Goal: Task Accomplishment & Management: Use online tool/utility

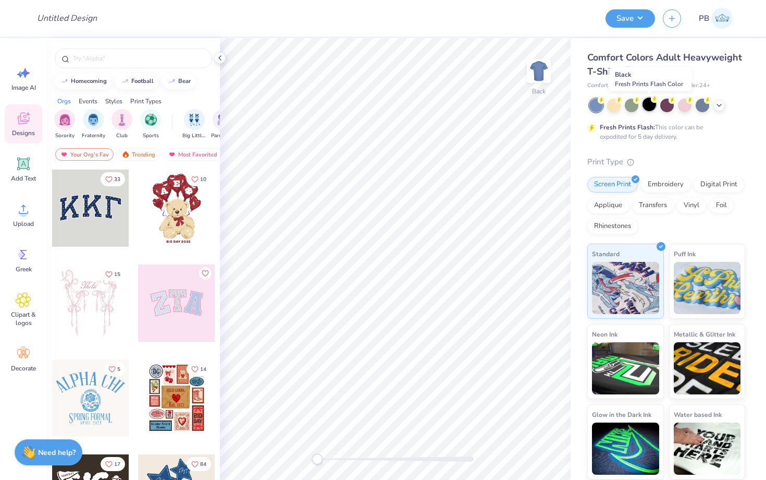
click at [650, 111] on div at bounding box center [650, 104] width 14 height 14
click at [623, 69] on div at bounding box center [628, 70] width 11 height 11
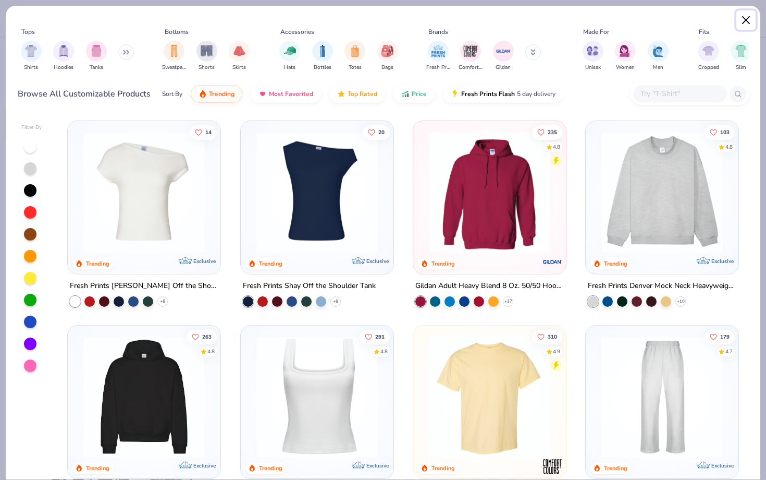
click at [748, 25] on button "Close" at bounding box center [747, 20] width 20 height 20
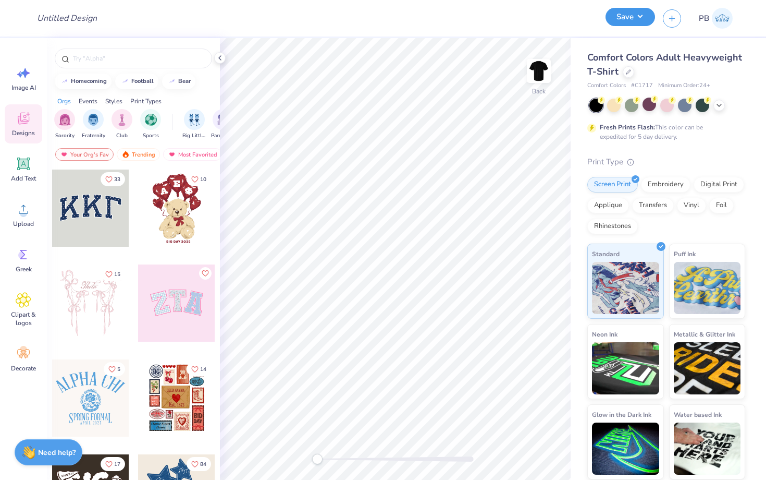
click at [624, 13] on button "Save" at bounding box center [631, 17] width 50 height 18
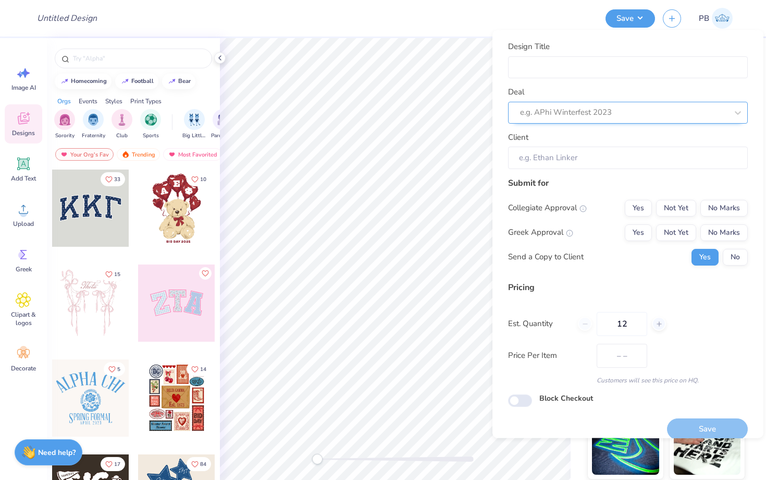
click at [557, 116] on div at bounding box center [623, 112] width 207 height 14
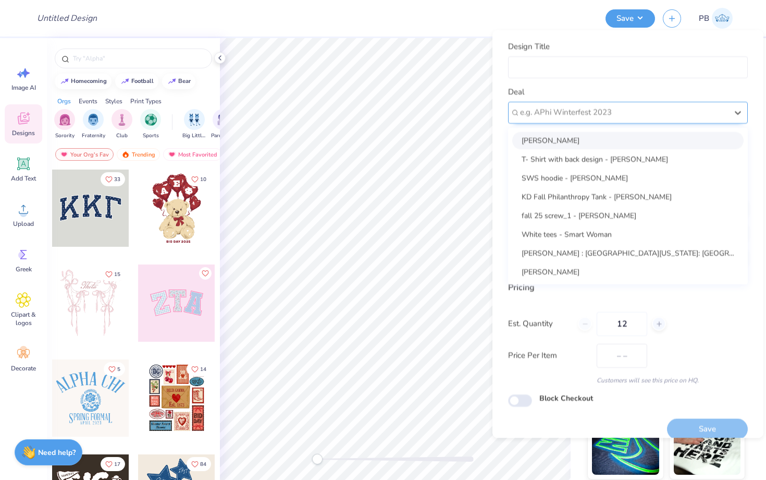
paste input "Sage Owens"
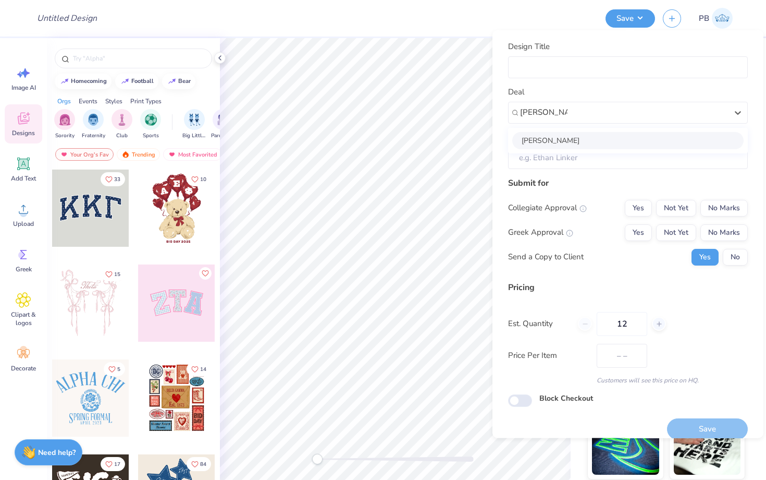
click at [566, 137] on div "Sage Owens" at bounding box center [627, 139] width 231 height 17
type input "Sage Owens"
click at [561, 61] on input "Design Title" at bounding box center [628, 67] width 240 height 22
type input "Shi"
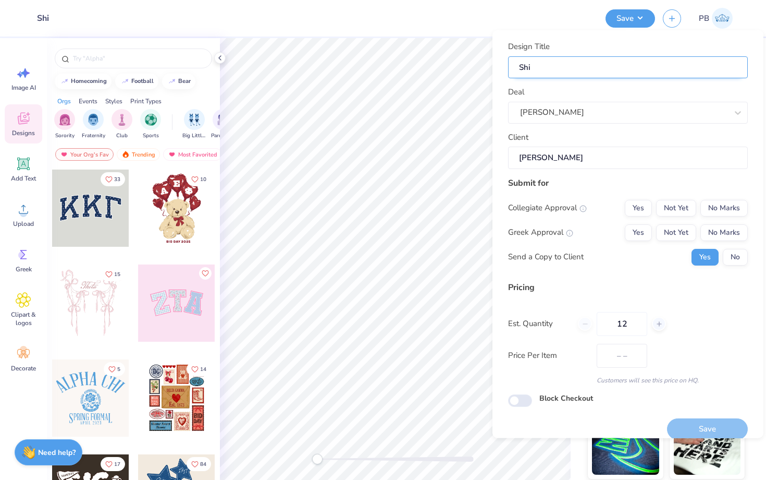
type input "Shir"
type input "Shirt"
type input "Shirts"
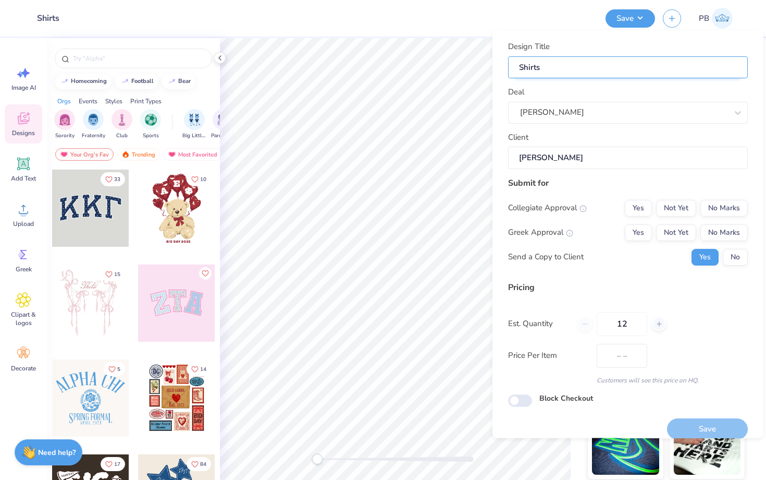
type input "Shirts"
type input "Shirts f"
type input "Shirts fo"
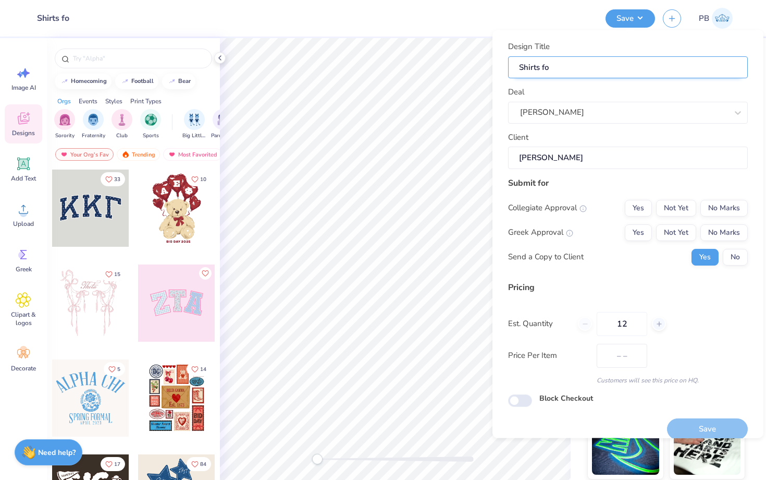
type input "Shirts fo"
type input "Shirts for"
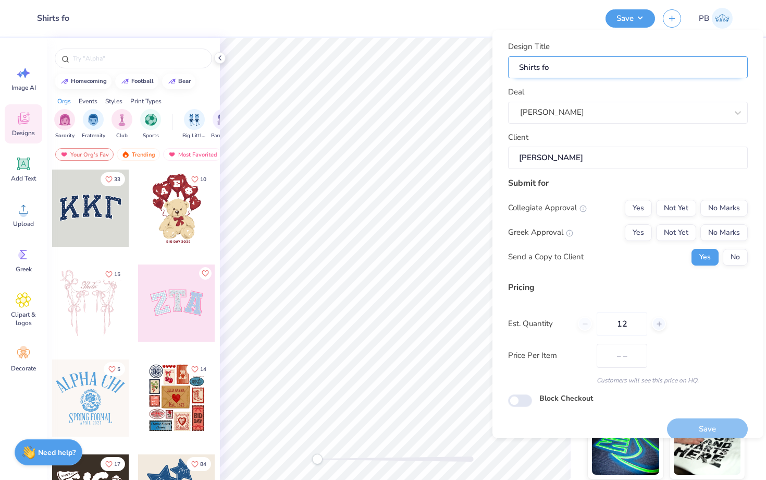
type input "Shirts for"
paste input "Black Squirrel Entertainment"
type input "Shirts for Black Squirrel Entertainment"
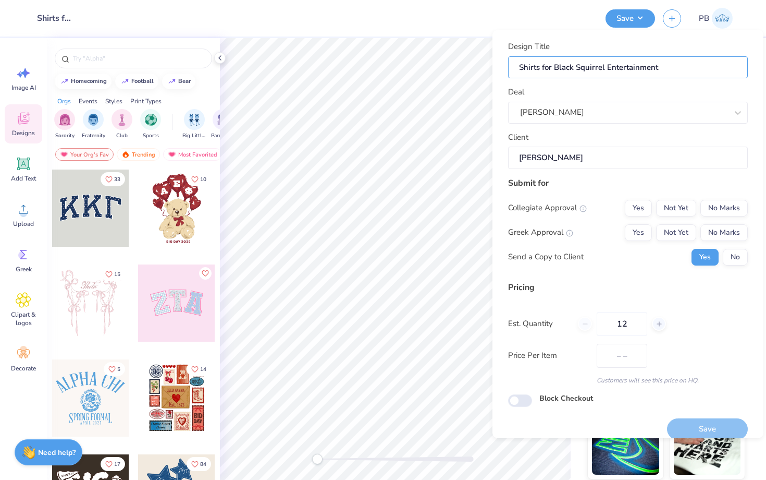
type input "Shirts for Black Squirrel Entertainment"
click at [702, 211] on button "No Marks" at bounding box center [724, 207] width 47 height 17
click at [714, 227] on button "No Marks" at bounding box center [724, 232] width 47 height 17
click at [728, 243] on div "Collegiate Approval Yes Not Yet No Marks Greek Approval Yes Not Yet No Marks Se…" at bounding box center [628, 232] width 240 height 66
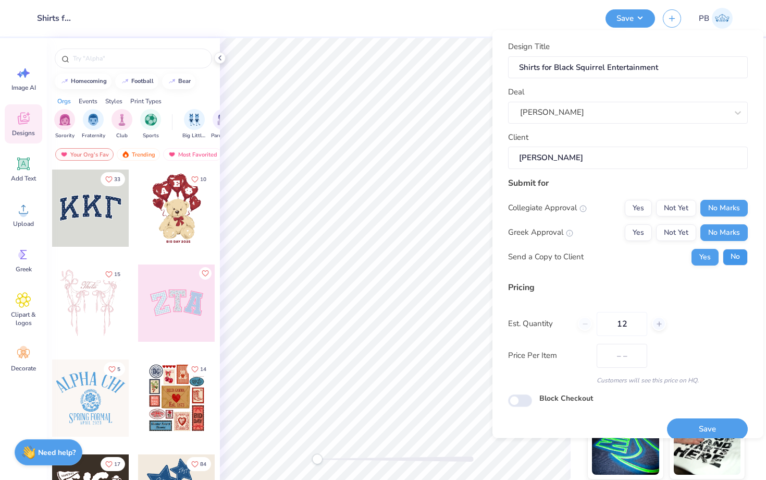
click at [733, 250] on button "No" at bounding box center [735, 256] width 25 height 17
click at [691, 428] on button "Save" at bounding box center [707, 428] width 81 height 21
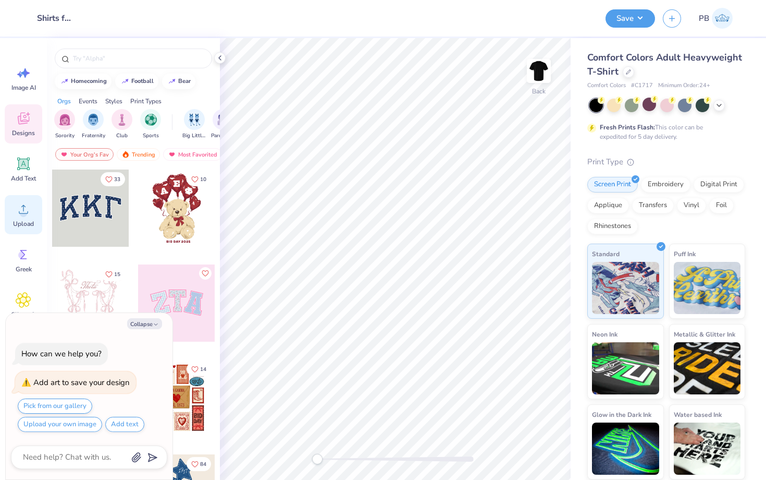
click at [22, 228] on div "Upload" at bounding box center [24, 214] width 38 height 39
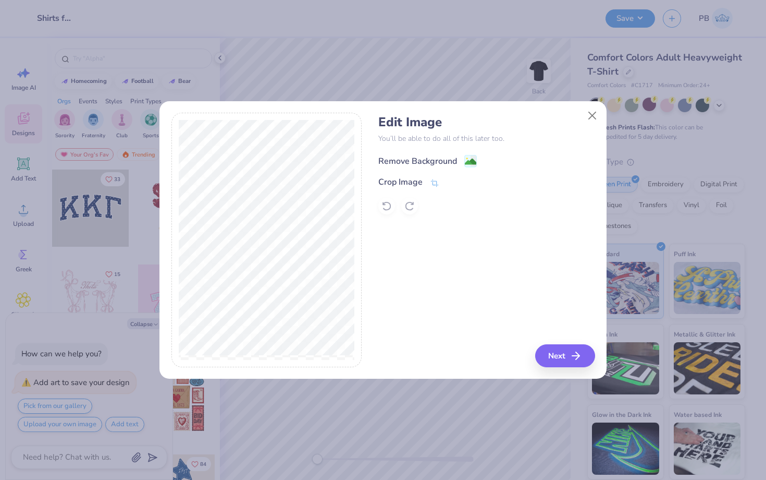
click at [470, 162] on image at bounding box center [470, 161] width 11 height 11
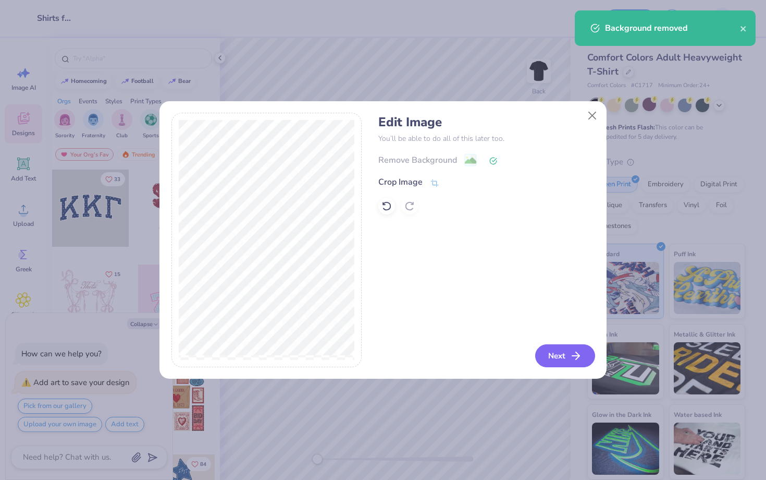
click at [566, 357] on button "Next" at bounding box center [565, 355] width 60 height 23
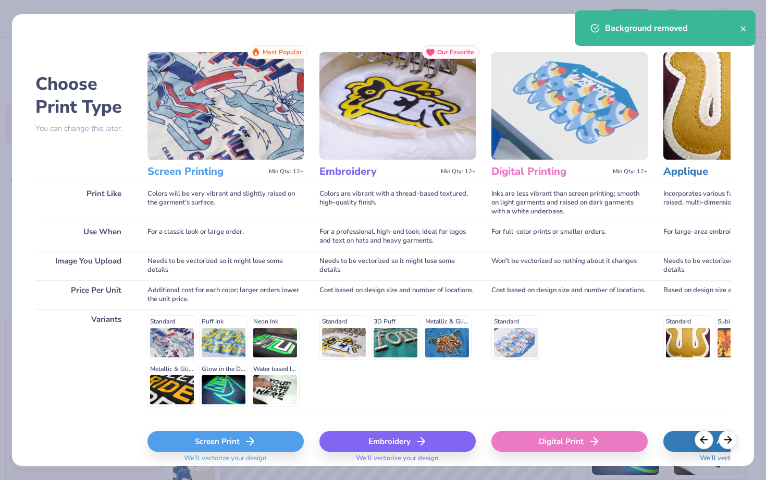
click at [204, 437] on div "Screen Print" at bounding box center [226, 441] width 156 height 21
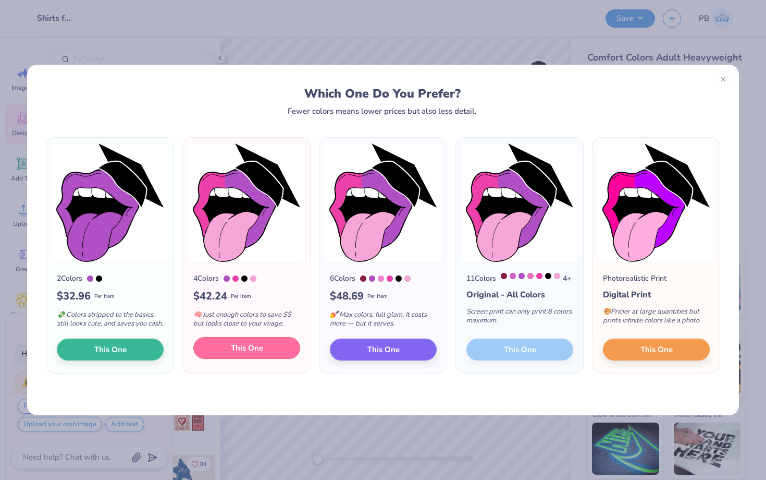
click at [249, 353] on span "This One" at bounding box center [247, 348] width 32 height 12
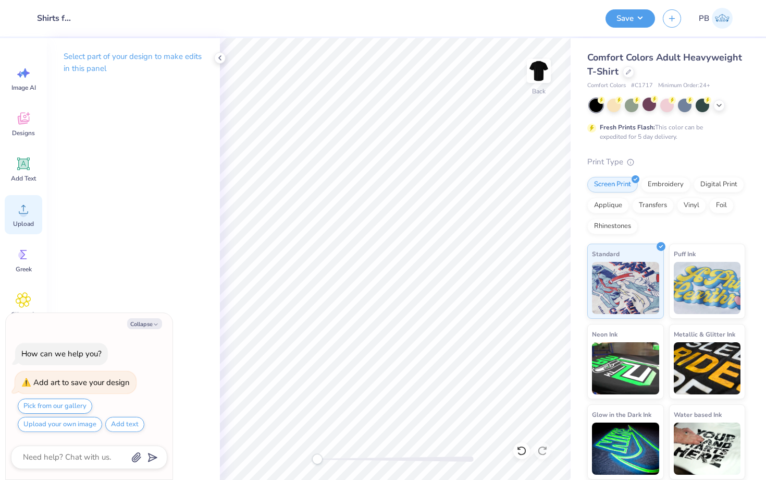
click at [18, 207] on icon at bounding box center [24, 209] width 16 height 16
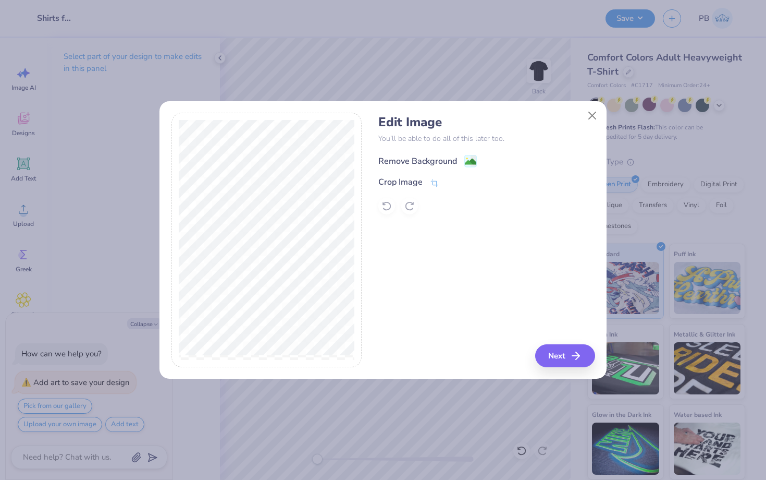
click at [463, 161] on div "Remove Background" at bounding box center [427, 160] width 99 height 13
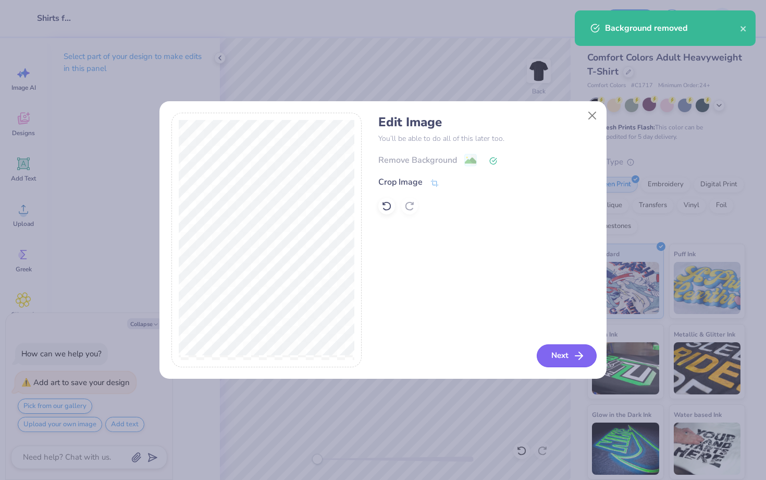
click at [564, 351] on button "Next" at bounding box center [567, 355] width 60 height 23
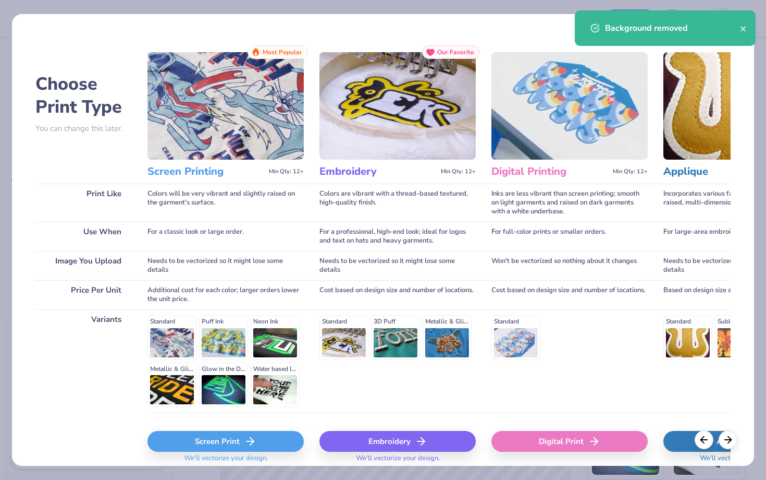
click at [222, 455] on span "We'll vectorize your design." at bounding box center [226, 461] width 92 height 15
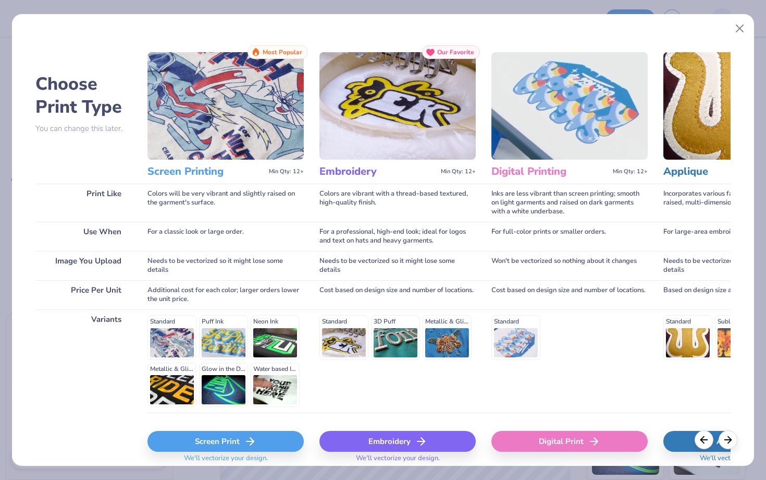
click at [238, 427] on div "Screen Print We'll vectorize your design." at bounding box center [226, 443] width 156 height 62
click at [242, 440] on div "Screen Print" at bounding box center [226, 441] width 156 height 21
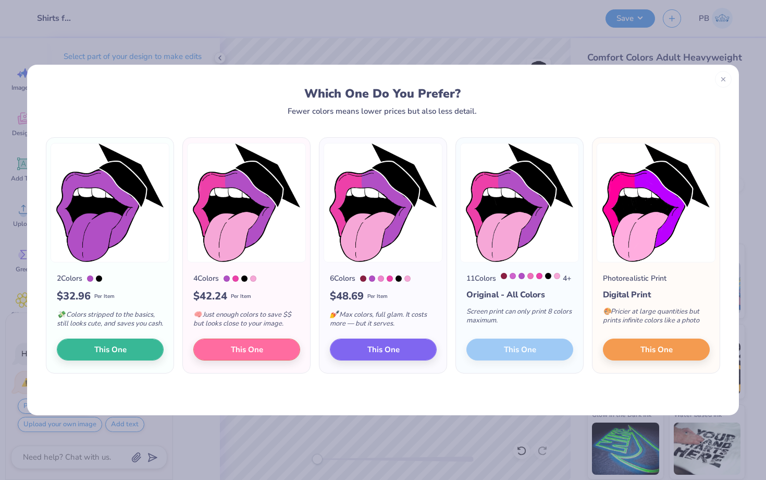
click at [261, 340] on div "4 Colors $ 42.24 Per Item 🧠 Just enough colors to save $$ but looks close to yo…" at bounding box center [246, 317] width 127 height 111
click at [263, 348] on button "This One" at bounding box center [246, 348] width 107 height 22
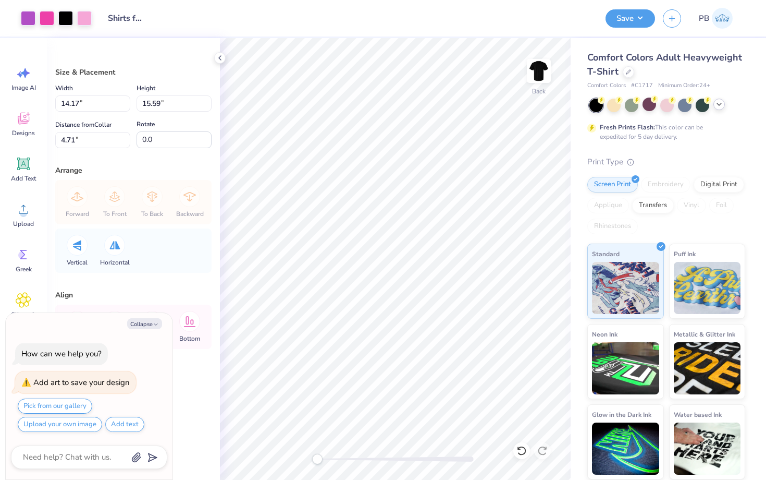
click at [721, 104] on icon at bounding box center [719, 104] width 8 height 8
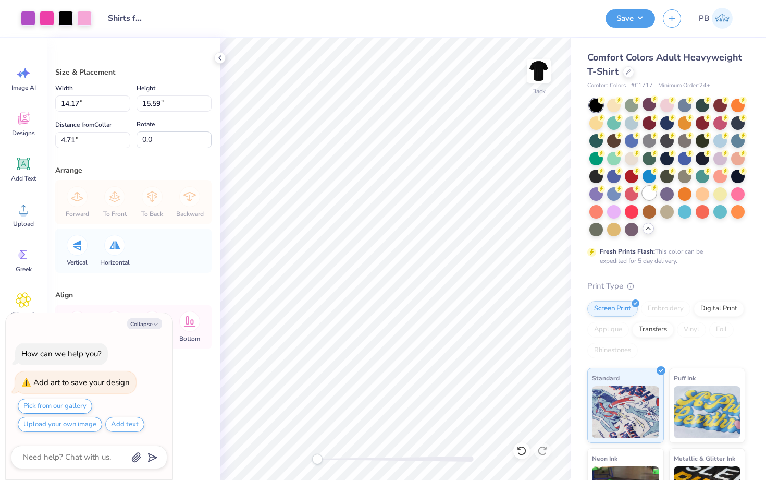
click at [651, 194] on div at bounding box center [650, 193] width 14 height 14
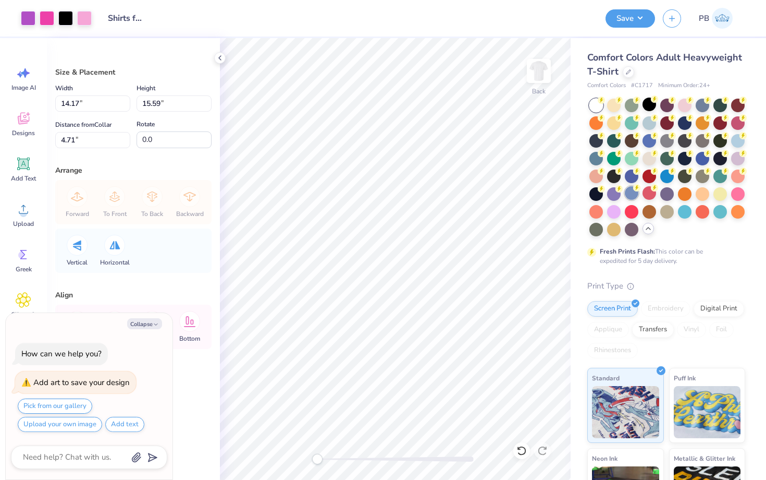
type textarea "x"
type input "6.76"
type input "7.43"
type textarea "x"
type input "3.64"
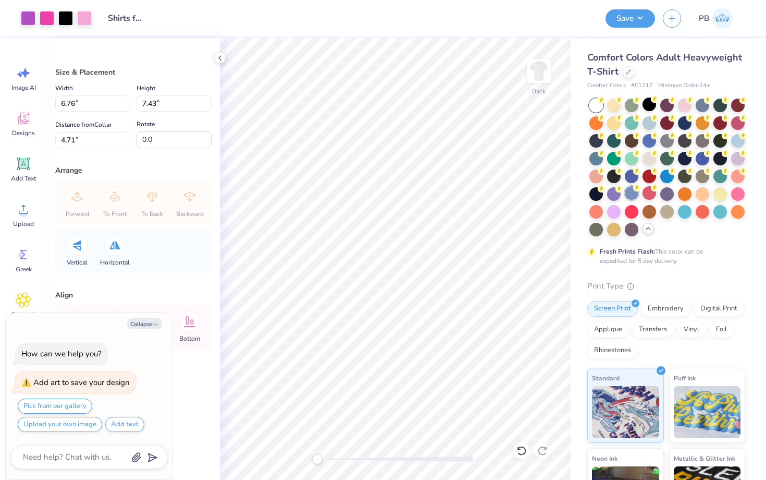
type input "4.01"
type input "3.00"
type textarea "x"
type input "5.13"
type input "5.64"
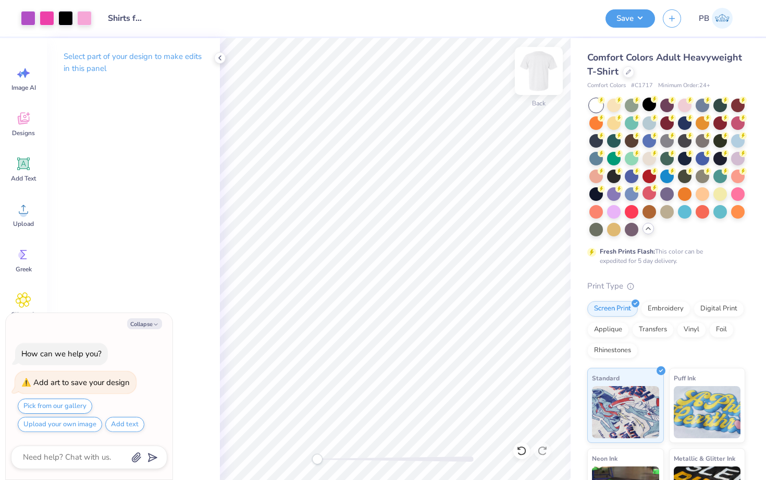
click at [541, 59] on img at bounding box center [539, 71] width 42 height 42
click at [16, 159] on icon at bounding box center [24, 164] width 16 height 16
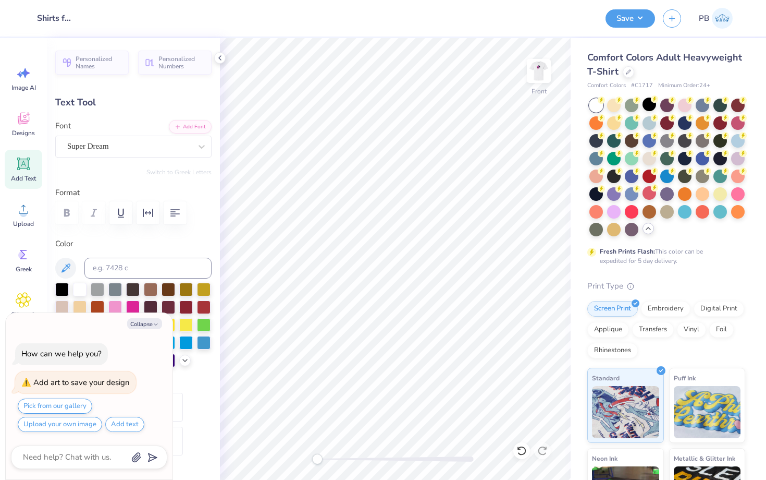
type textarea "x"
type textarea "TET"
type textarea "x"
type textarea "TT"
type textarea "x"
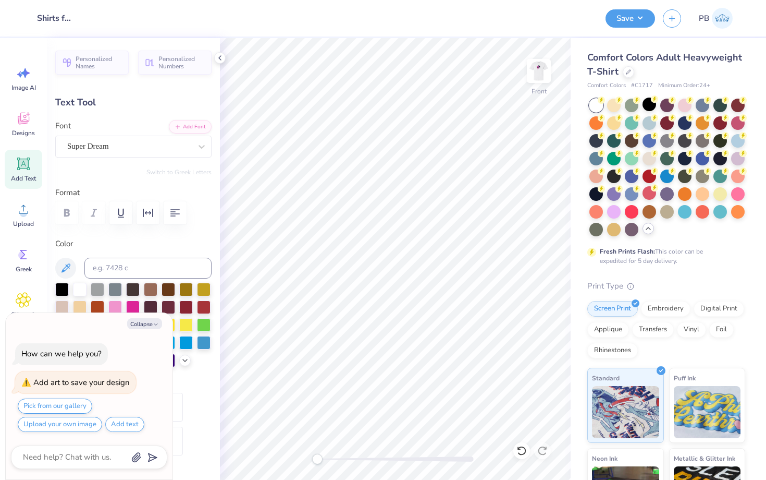
type textarea "T"
type textarea "x"
type textarea "ET"
type textarea "x"
type textarea "ExT"
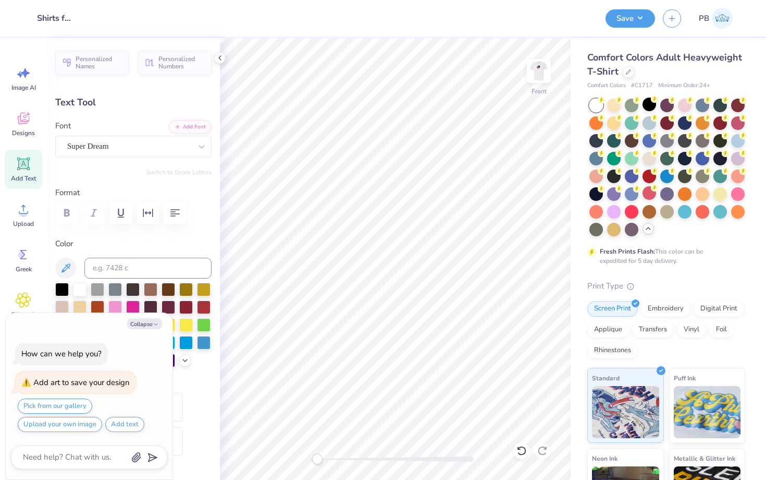
type textarea "x"
type textarea "ExaT"
type textarea "x"
type textarea "ExamT"
type textarea "x"
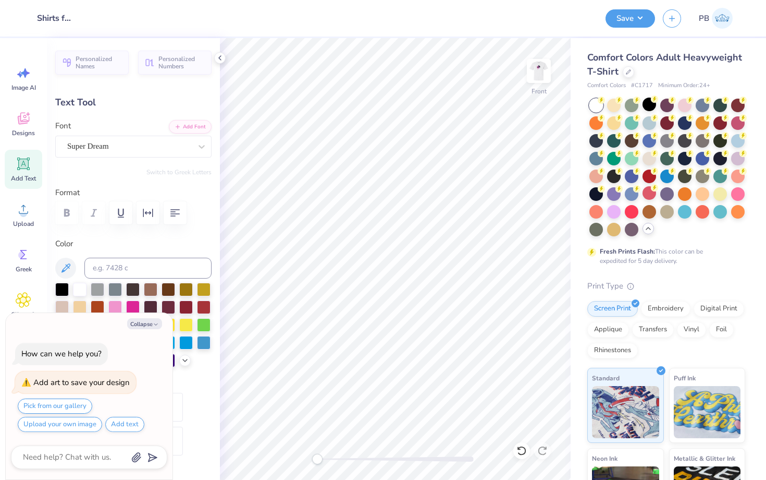
type textarea "ExampT"
type textarea "x"
type textarea "ExamplT"
type textarea "x"
type textarea "Example T"
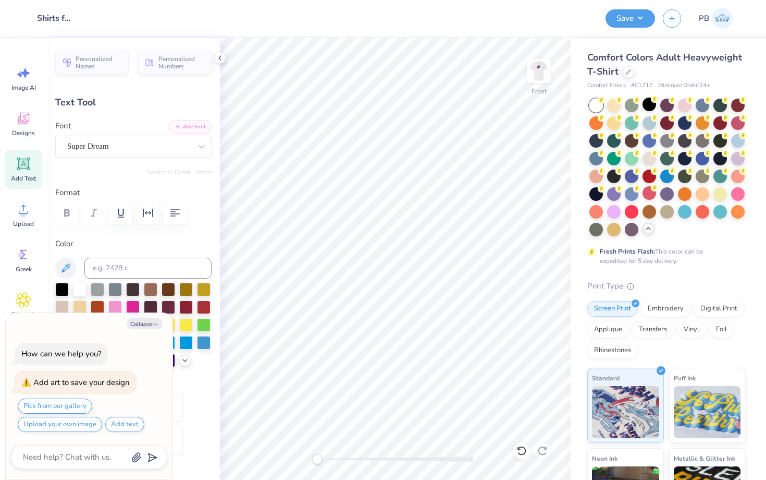
scroll to position [0, 2]
type textarea "x"
type textarea "Example"
type textarea "x"
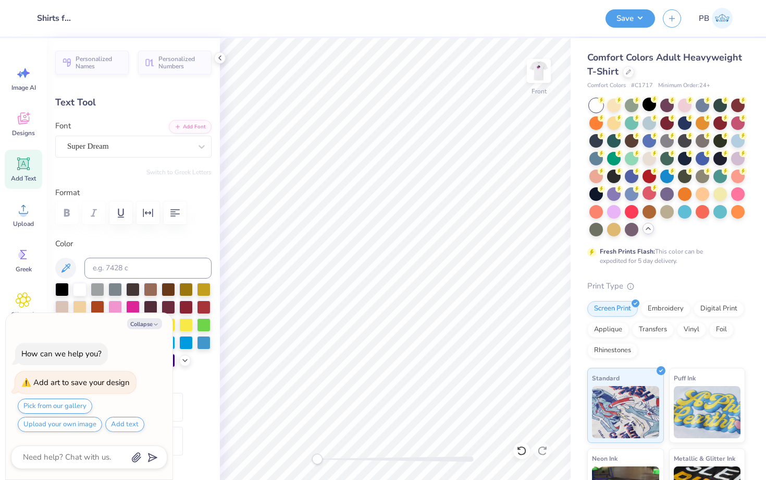
type textarea "Example"
type textarea "x"
type input "8.87"
type input "2.18"
type input "12.66"
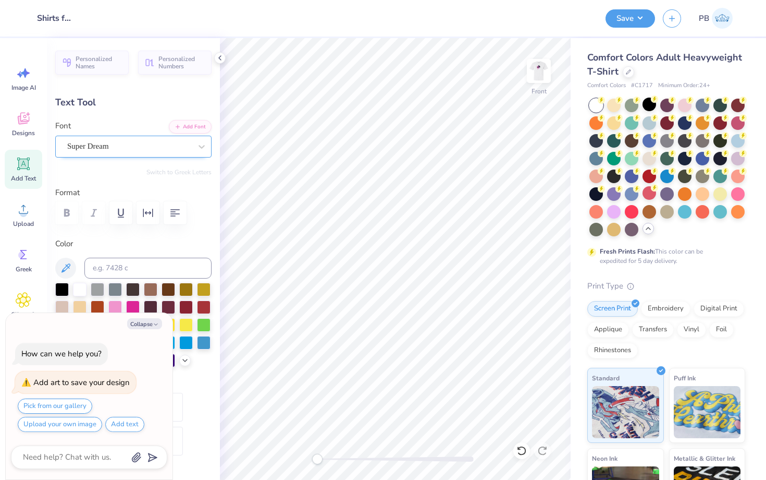
click at [107, 144] on div "Super Dream" at bounding box center [129, 146] width 126 height 16
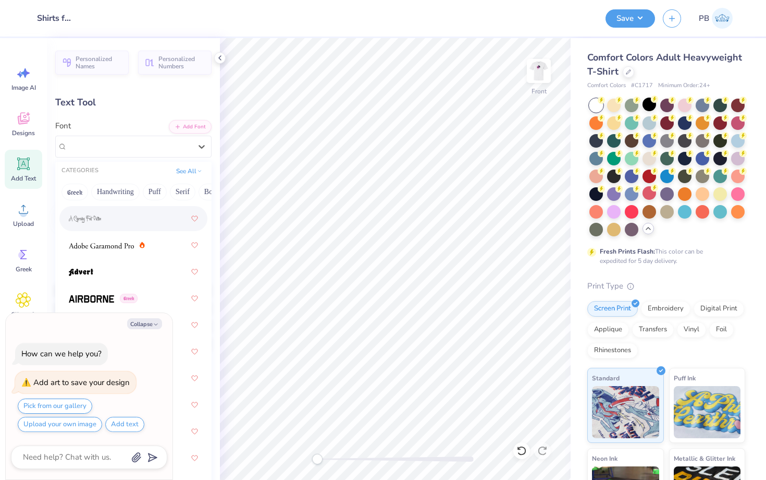
scroll to position [173, 0]
click at [111, 236] on div at bounding box center [133, 245] width 148 height 25
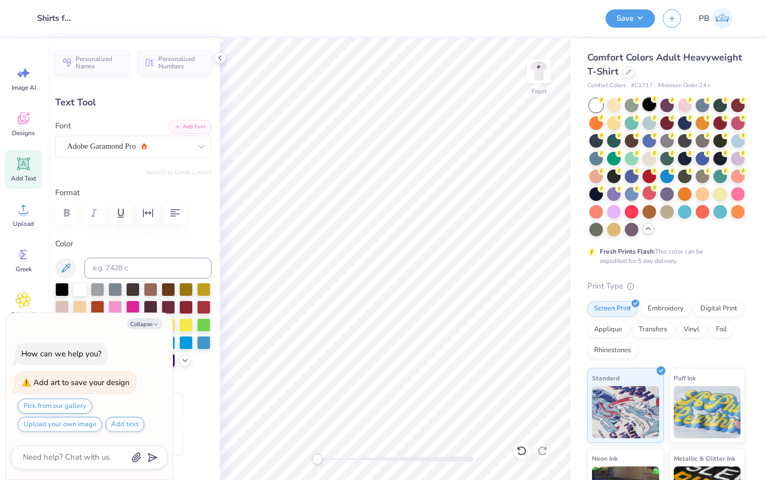
click at [647, 102] on div at bounding box center [650, 104] width 14 height 14
type textarea "x"
type input "7.77"
type input "2.29"
type input "5.33"
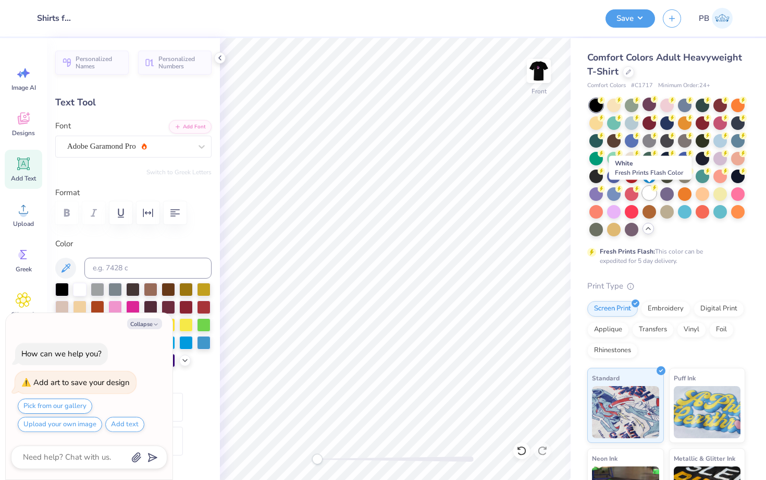
click at [645, 197] on div at bounding box center [650, 193] width 14 height 14
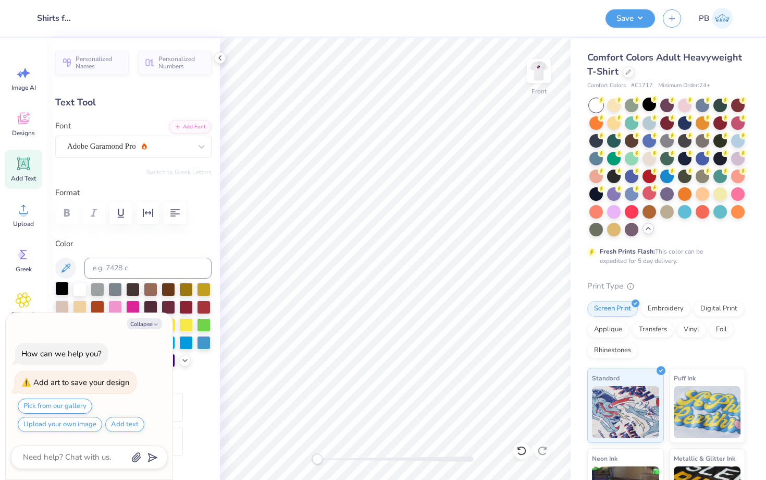
click at [57, 283] on div at bounding box center [62, 289] width 14 height 14
click at [666, 326] on div "Transfers" at bounding box center [653, 328] width 42 height 16
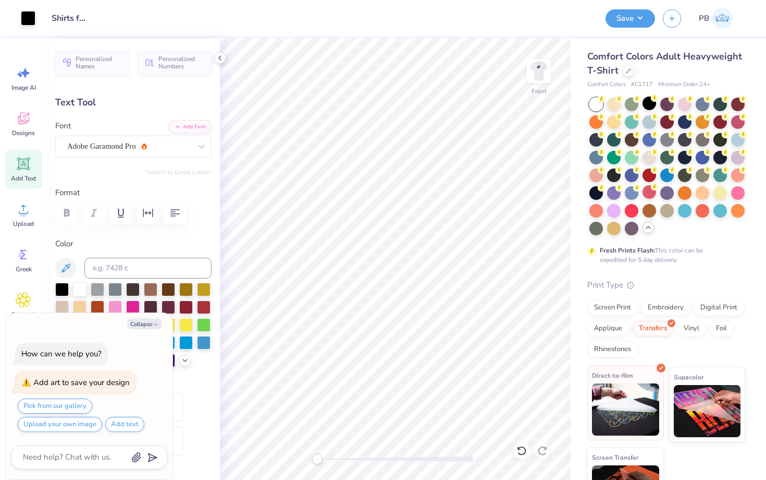
scroll to position [0, 0]
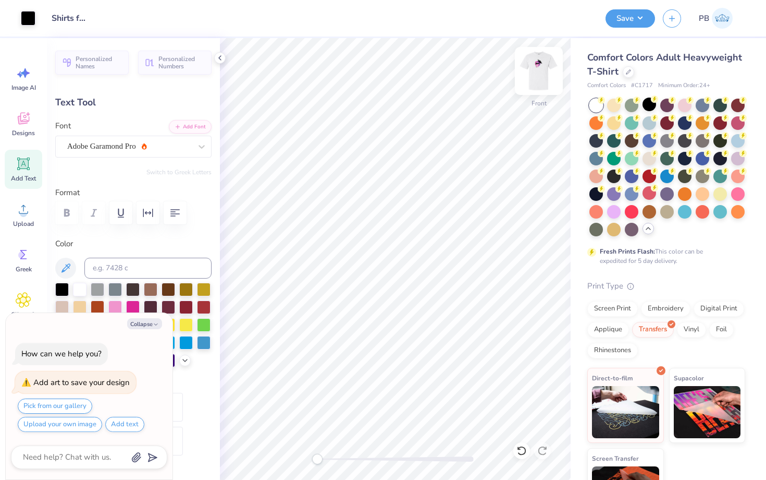
click at [545, 70] on img at bounding box center [539, 71] width 42 height 42
click at [626, 18] on button "Save" at bounding box center [631, 17] width 50 height 18
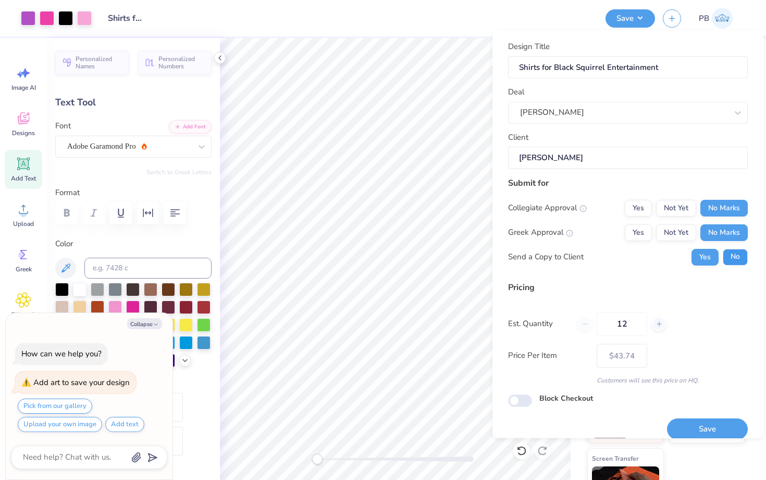
click at [738, 251] on button "No" at bounding box center [735, 256] width 25 height 17
click at [686, 423] on button "Save" at bounding box center [707, 428] width 81 height 21
type textarea "x"
type input "– –"
type textarea "x"
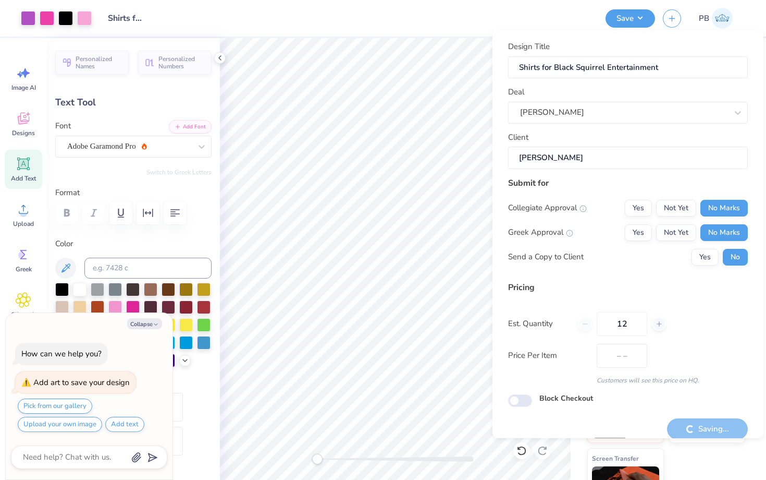
type input "$43.74"
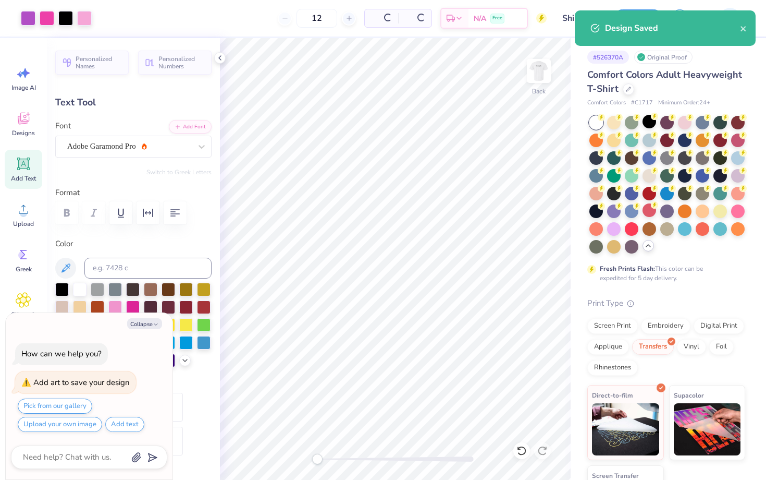
type textarea "x"
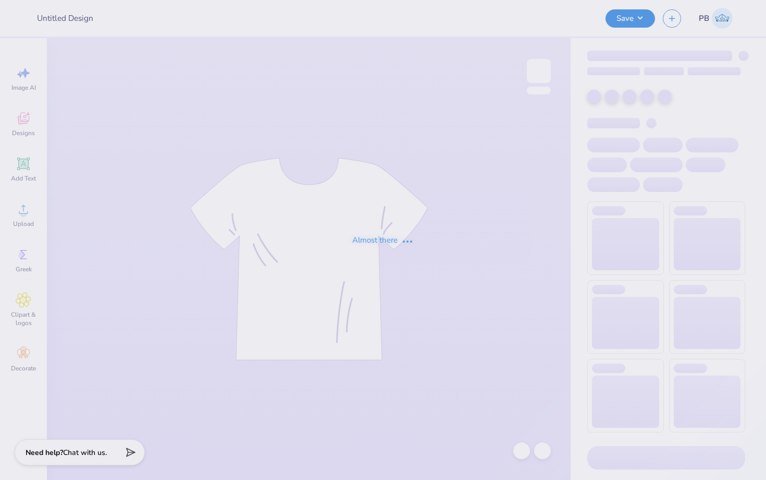
type input "KD FALL LINE TANK"
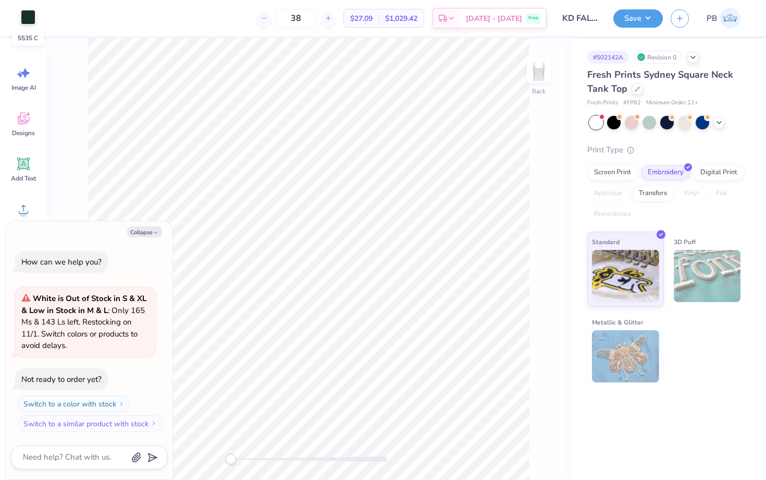
click at [30, 20] on div at bounding box center [28, 17] width 15 height 15
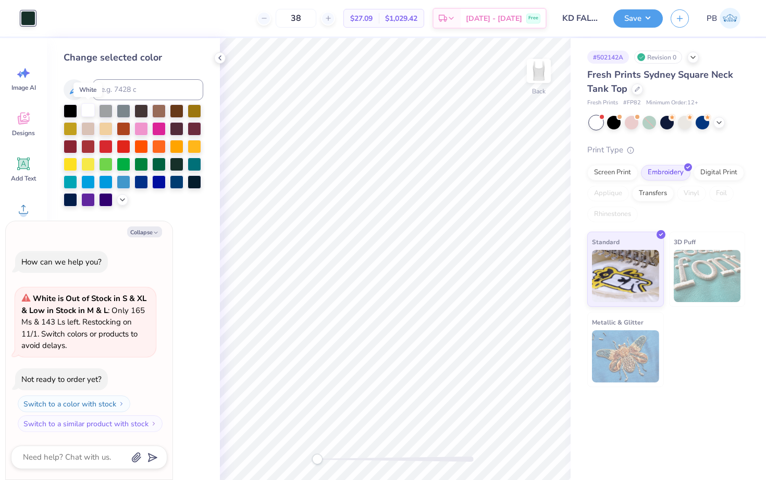
click at [88, 112] on div at bounding box center [88, 110] width 14 height 14
click at [610, 122] on div at bounding box center [614, 122] width 14 height 14
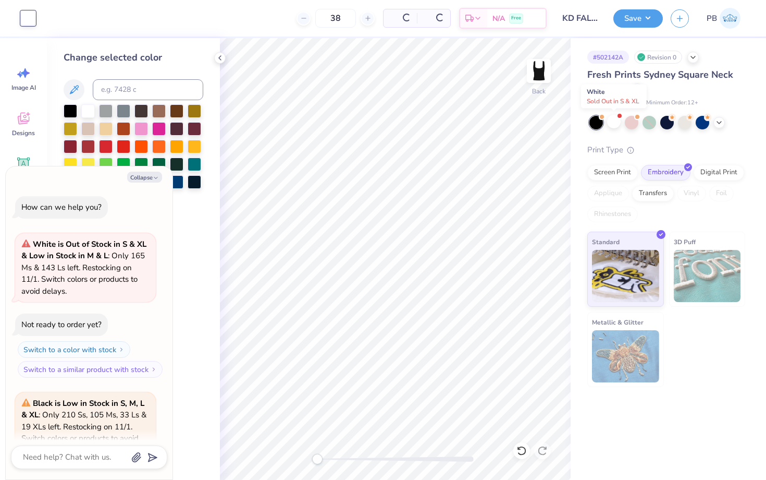
scroll to position [104, 0]
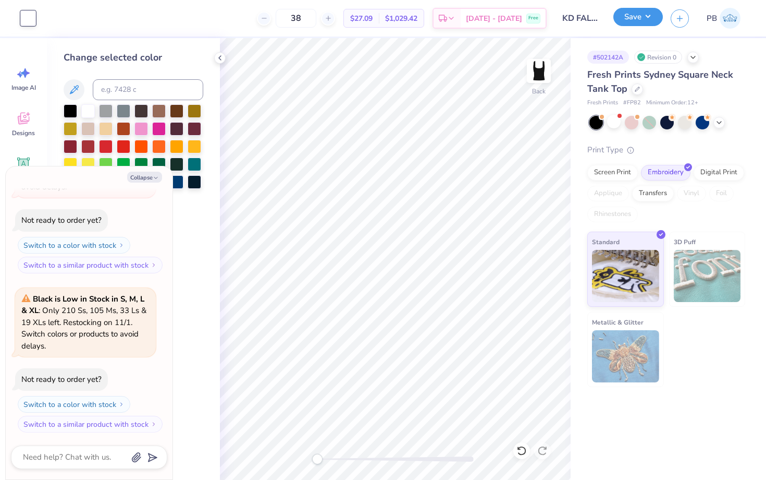
click at [628, 20] on button "Save" at bounding box center [639, 17] width 50 height 18
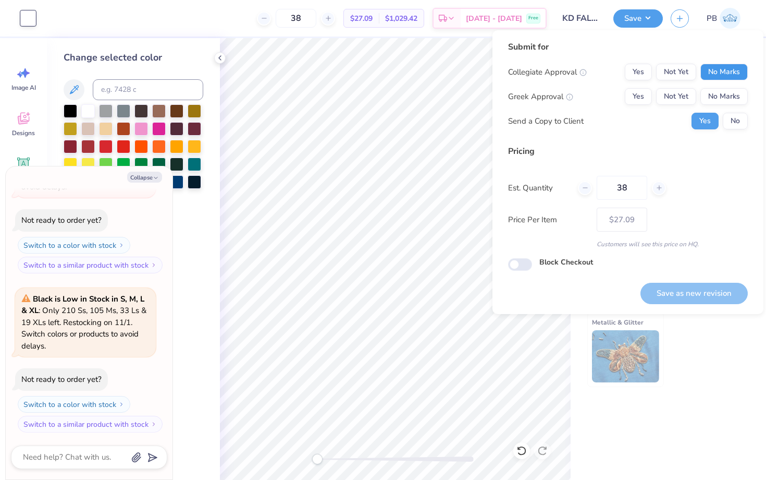
click at [721, 67] on button "No Marks" at bounding box center [724, 72] width 47 height 17
click at [725, 99] on button "No Marks" at bounding box center [724, 96] width 47 height 17
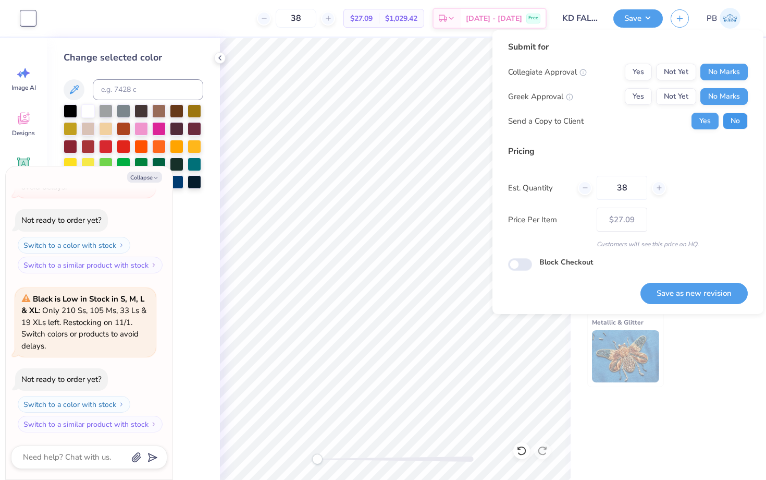
click at [731, 117] on button "No" at bounding box center [735, 121] width 25 height 17
click at [672, 288] on button "Save as new revision" at bounding box center [694, 293] width 107 height 21
type textarea "x"
type input "– –"
type textarea "x"
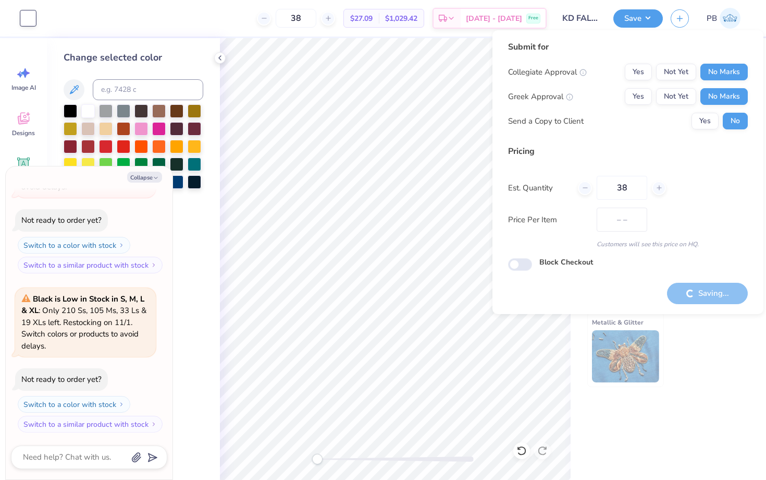
type input "$27.09"
type textarea "x"
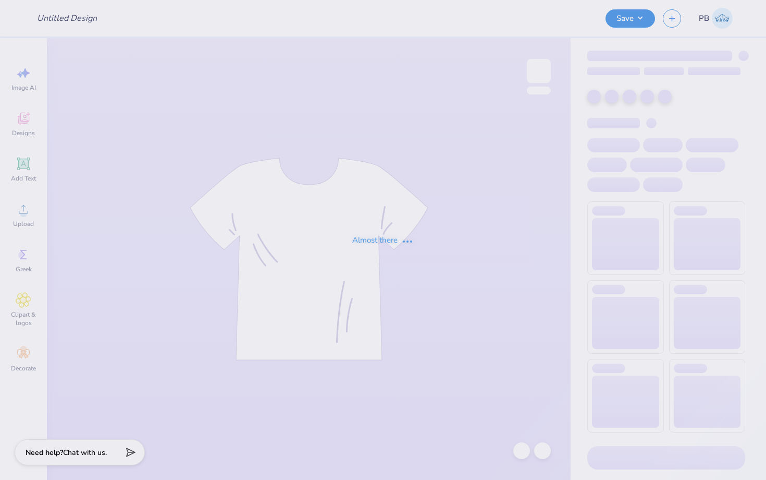
type input "Shirts for Black Squirrel Entertainment"
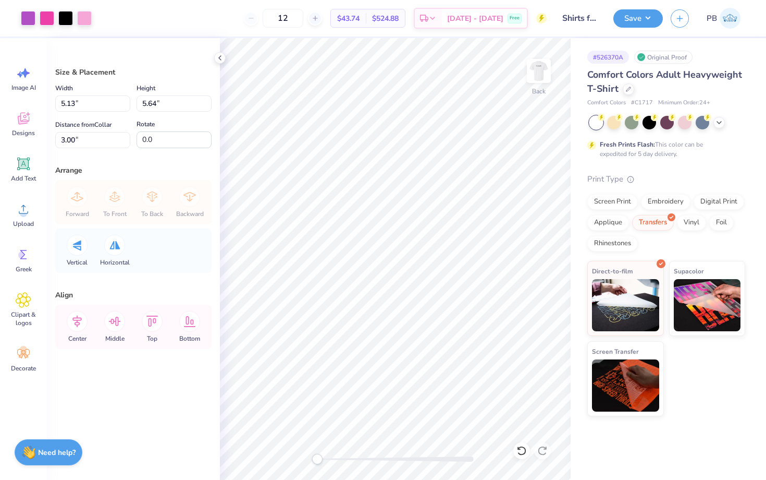
type input "3.00"
type input "3.30"
type input "2.32"
type input "2.55"
click at [542, 71] on img at bounding box center [539, 71] width 42 height 42
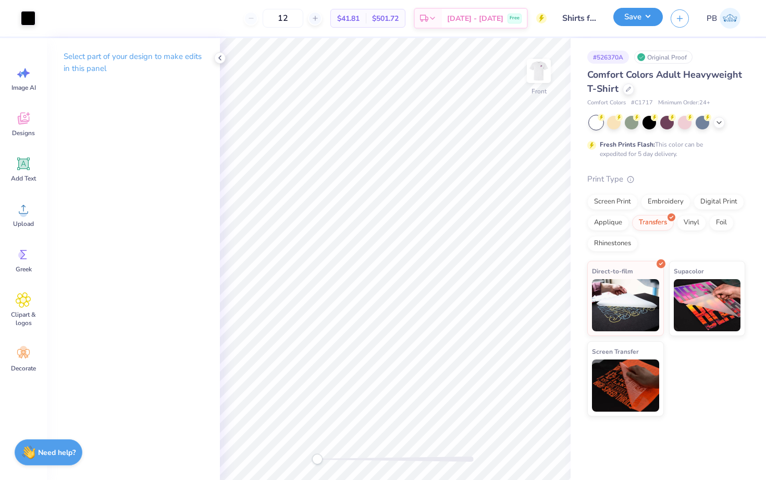
click at [625, 22] on button "Save" at bounding box center [639, 17] width 50 height 18
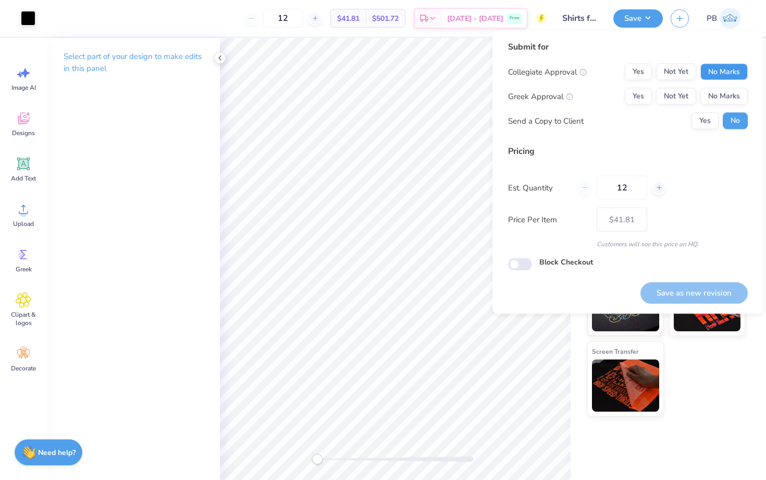
click at [730, 79] on button "No Marks" at bounding box center [724, 72] width 47 height 17
click at [730, 98] on button "No Marks" at bounding box center [724, 96] width 47 height 17
click at [686, 289] on button "Save as new revision" at bounding box center [694, 292] width 107 height 21
type input "$41.81"
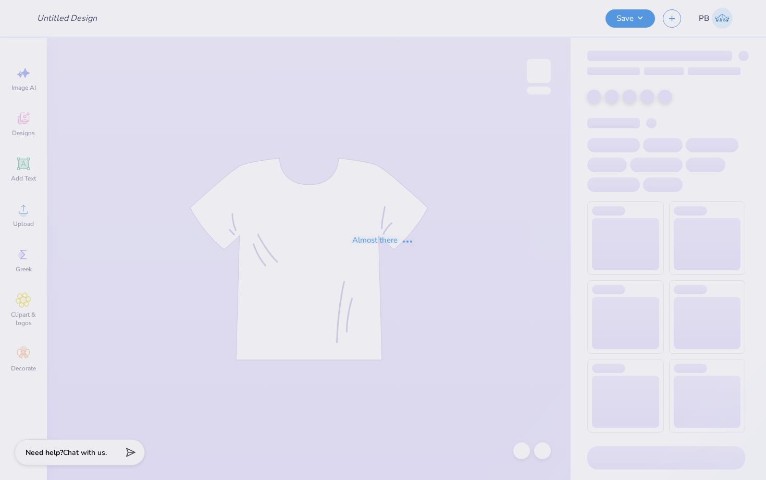
type input "Shirts for Black Squirrel Entertainment"
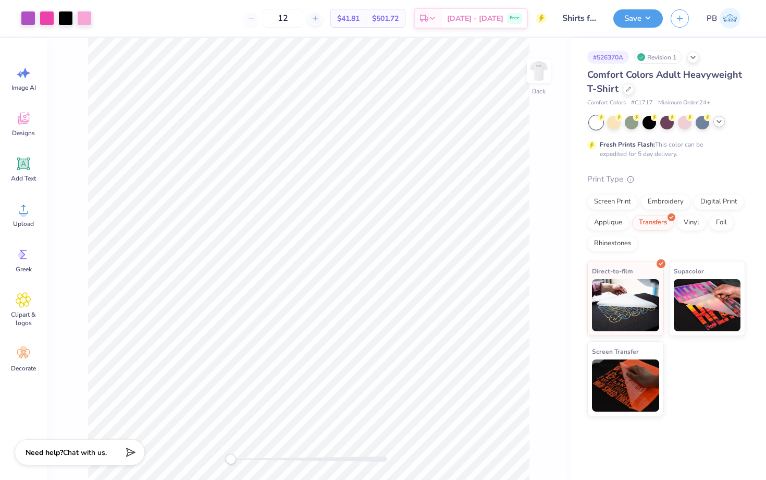
click at [715, 121] on icon at bounding box center [719, 121] width 8 height 8
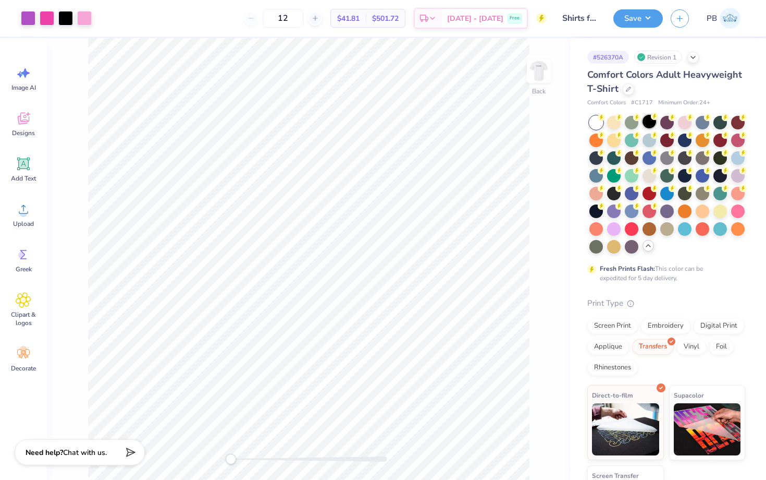
click at [653, 120] on div at bounding box center [650, 122] width 14 height 14
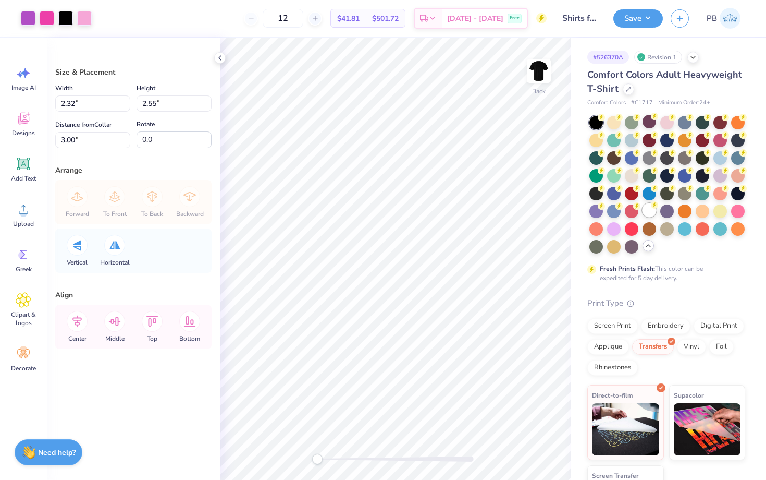
click at [656, 209] on div at bounding box center [650, 210] width 14 height 14
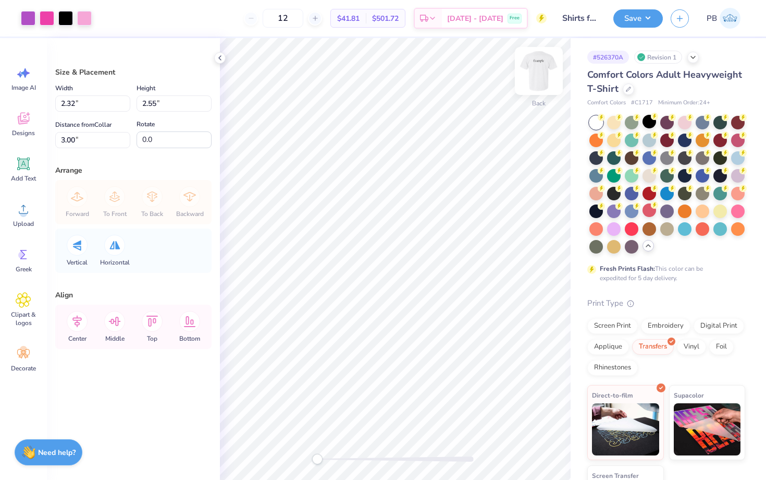
click at [527, 75] on div at bounding box center [539, 71] width 48 height 48
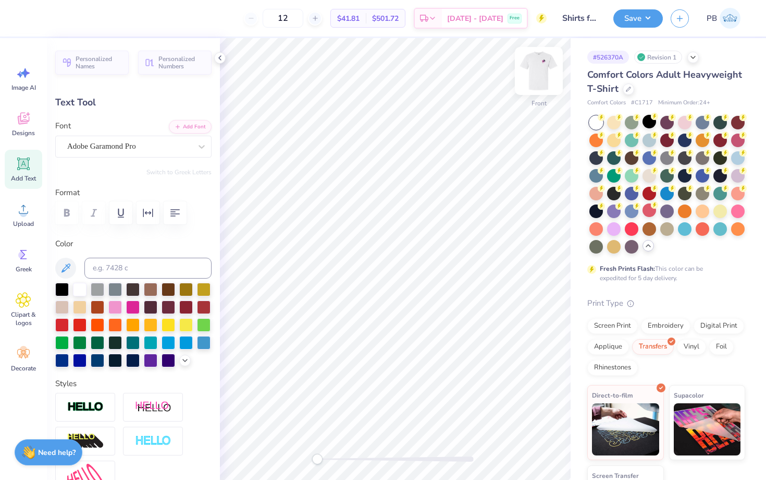
type textarea "l"
paste textarea "Showrunners: Justin Colbert Vinny Sainato Cast: Sage Owens Mandy Schwartz Fishe…"
type textarea "Showrunners: Justin Colbert Vinny Sainato Cast: Sage Owens Mandy Schwartz Fishe…"
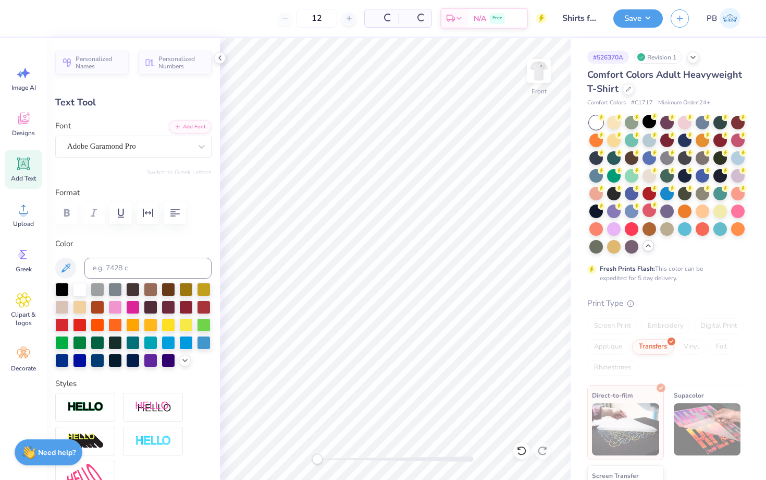
type input "4.32"
type input "26.43"
type input "0.53"
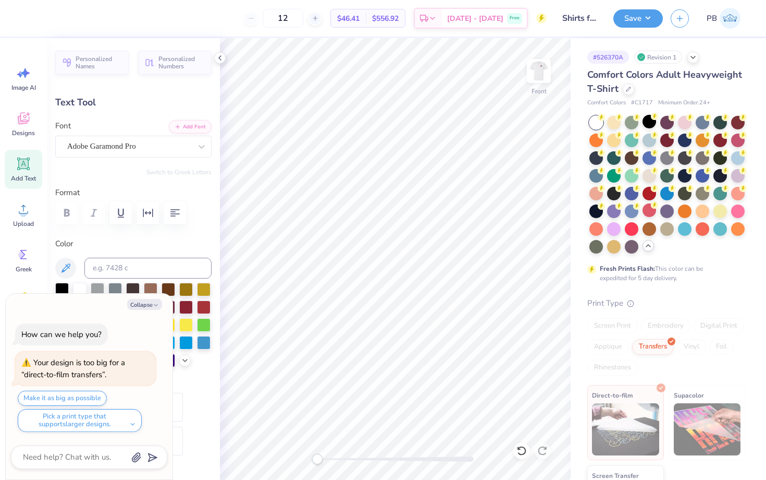
type textarea "x"
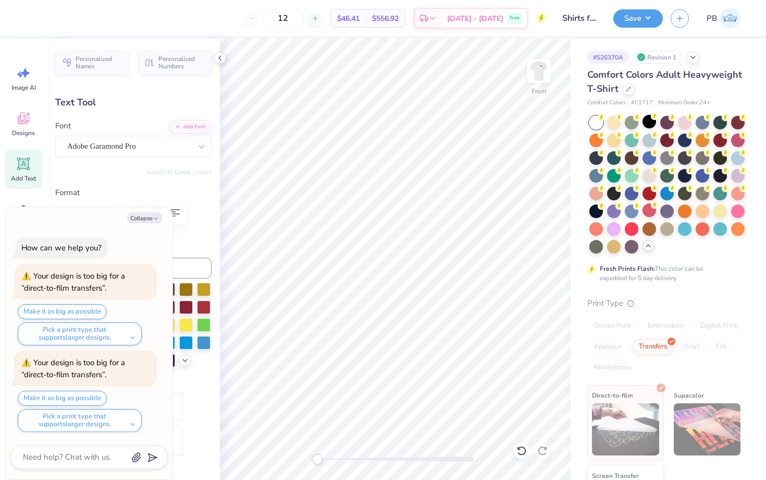
type input "0.57"
click at [630, 16] on button "Save" at bounding box center [639, 17] width 50 height 18
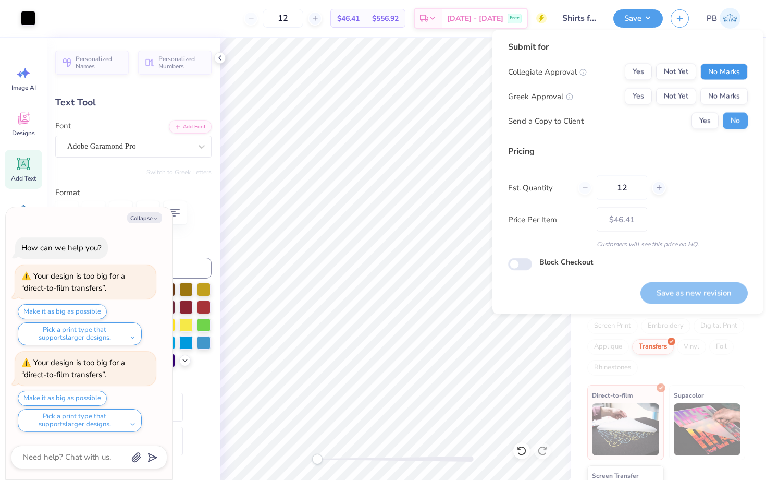
click at [720, 66] on button "No Marks" at bounding box center [724, 72] width 47 height 17
click at [727, 91] on button "No Marks" at bounding box center [724, 96] width 47 height 17
click at [678, 289] on div "Save as new revision" at bounding box center [694, 292] width 107 height 21
click at [686, 302] on div "Save as new revision" at bounding box center [694, 292] width 107 height 21
click at [648, 302] on div "Save as new revision" at bounding box center [694, 292] width 107 height 21
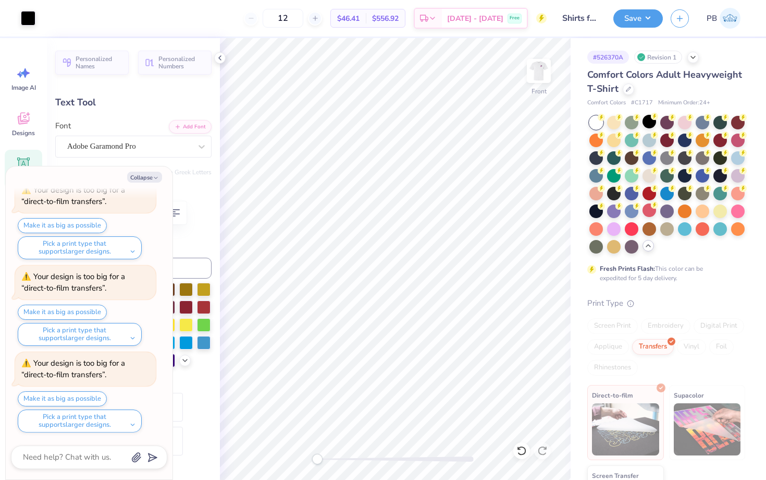
scroll to position [30, 0]
type textarea "x"
click at [81, 227] on button "Make it as big as possible" at bounding box center [62, 225] width 89 height 15
click at [72, 311] on button "Make it as big as possible" at bounding box center [62, 311] width 89 height 15
type input "3.11"
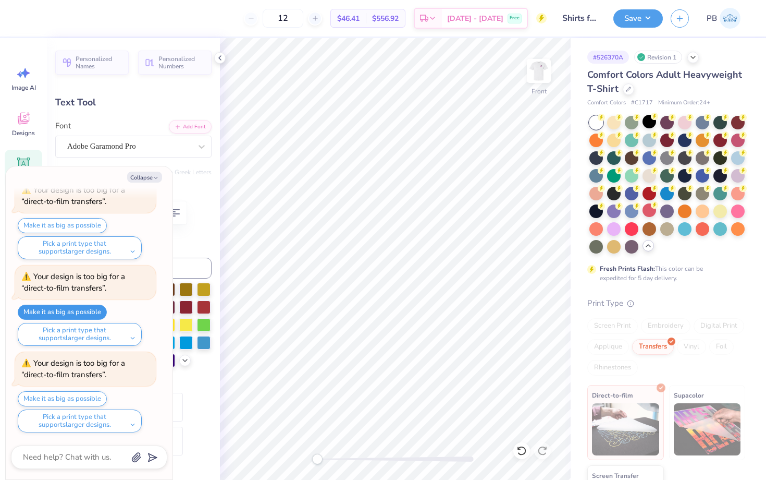
type input "19.00"
type input "8.00"
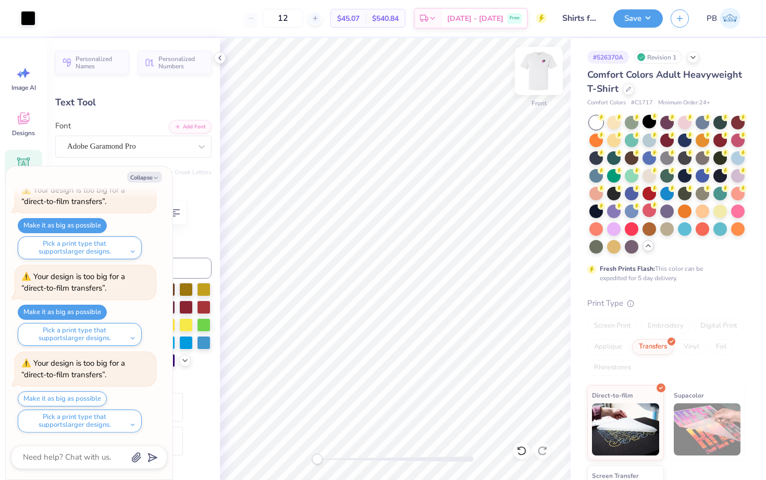
click at [542, 71] on img at bounding box center [539, 71] width 42 height 42
click at [631, 22] on button "Save" at bounding box center [639, 17] width 50 height 18
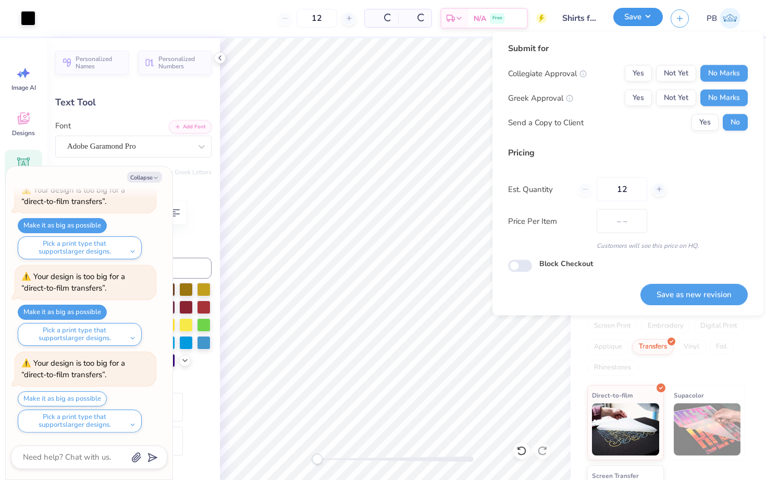
type textarea "x"
type input "$46.41"
click at [688, 297] on button "Save as new revision" at bounding box center [694, 294] width 107 height 21
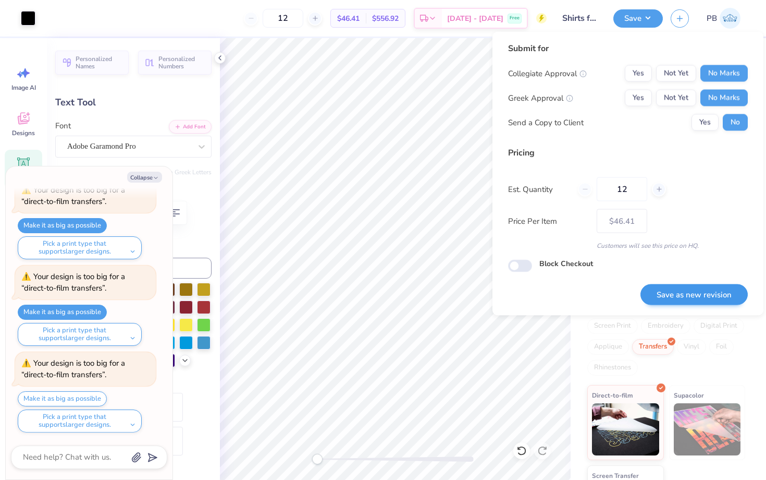
type textarea "x"
type input "– –"
type textarea "x"
type input "$46.41"
type textarea "x"
